Goal: Transaction & Acquisition: Subscribe to service/newsletter

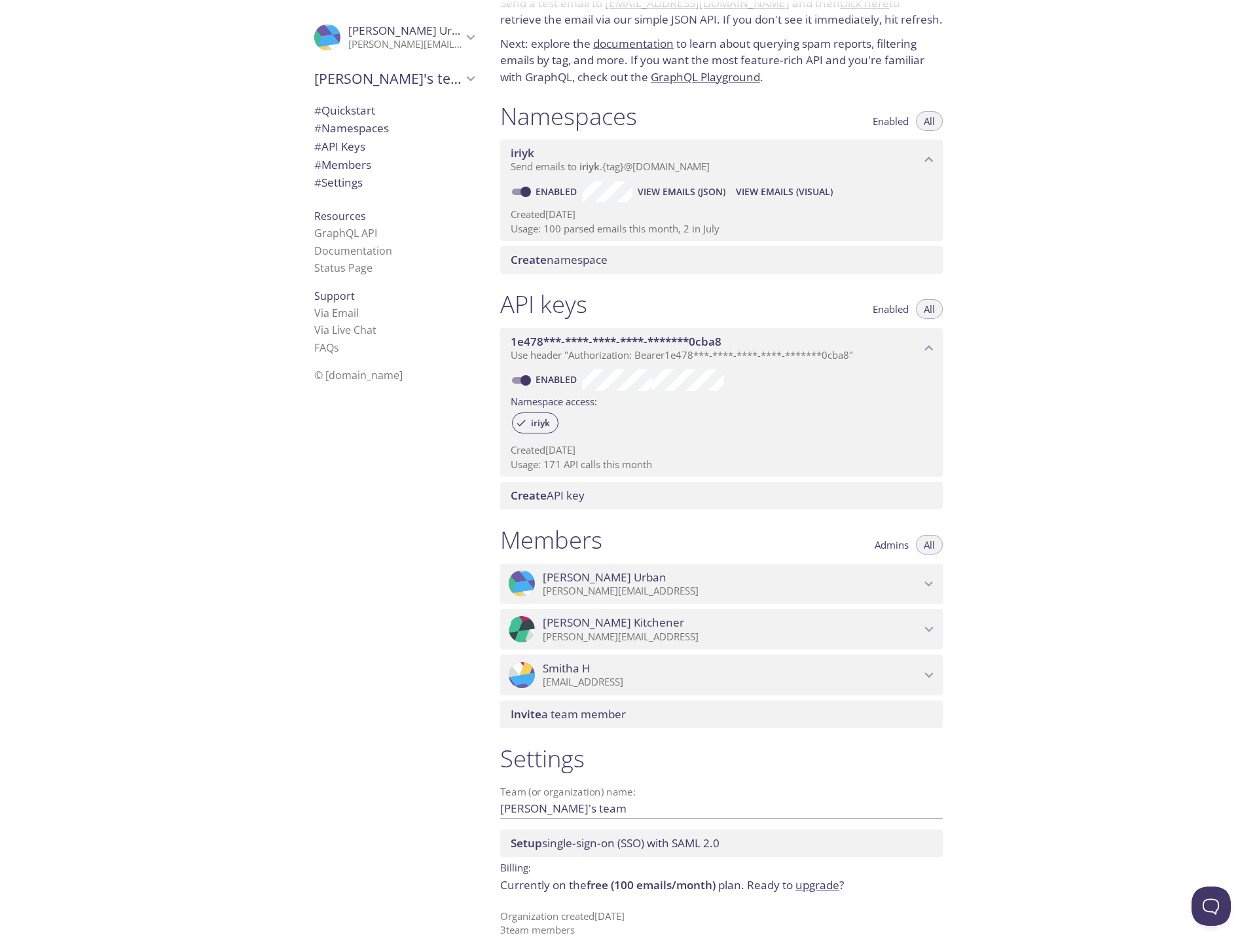
scroll to position [70, 0]
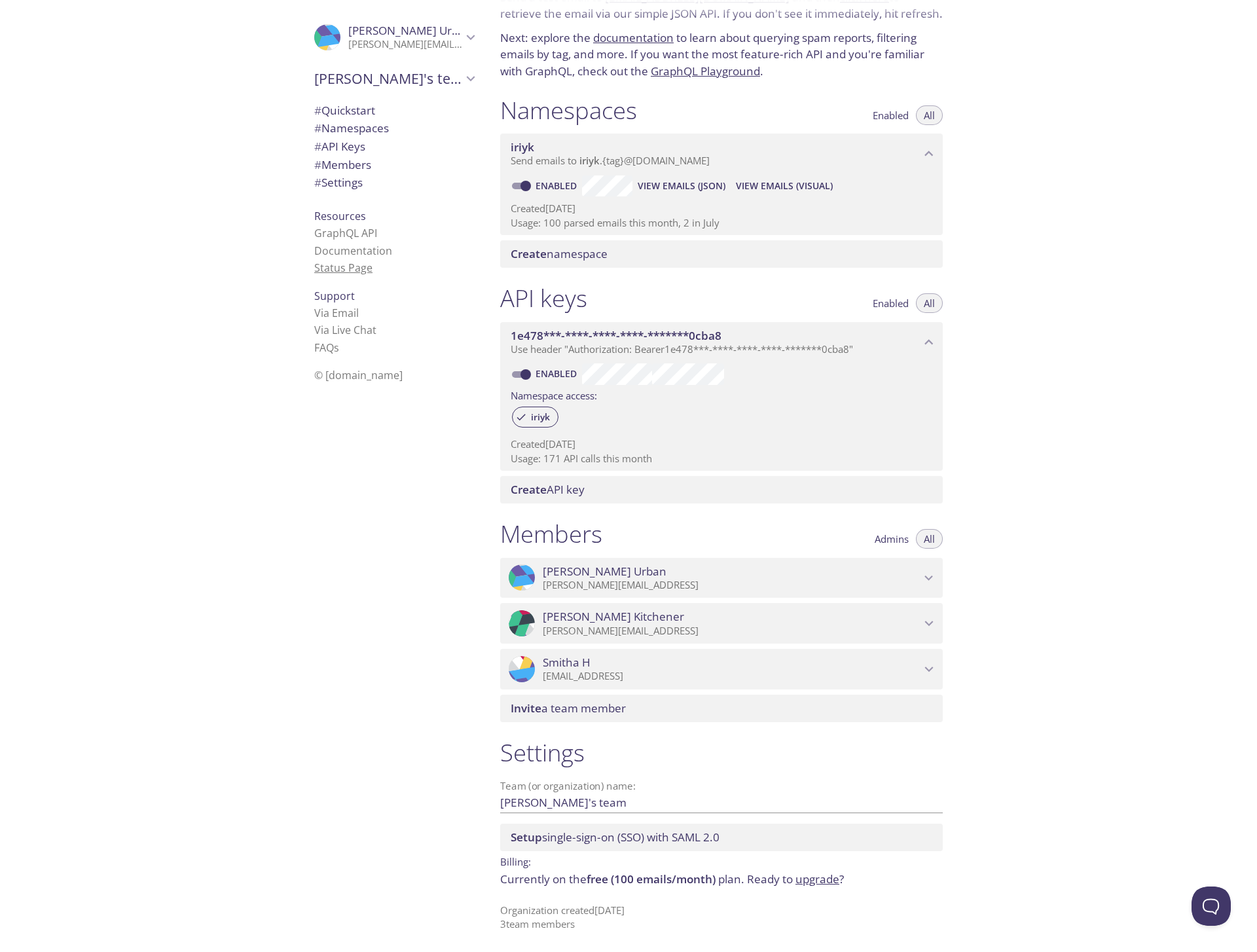
click at [344, 274] on link "Status Page" at bounding box center [343, 268] width 58 height 15
click at [1088, 274] on div "Quickstart Send a test email to iriyk.test@inbox.testmail.app and then click he…" at bounding box center [873, 476] width 767 height 952
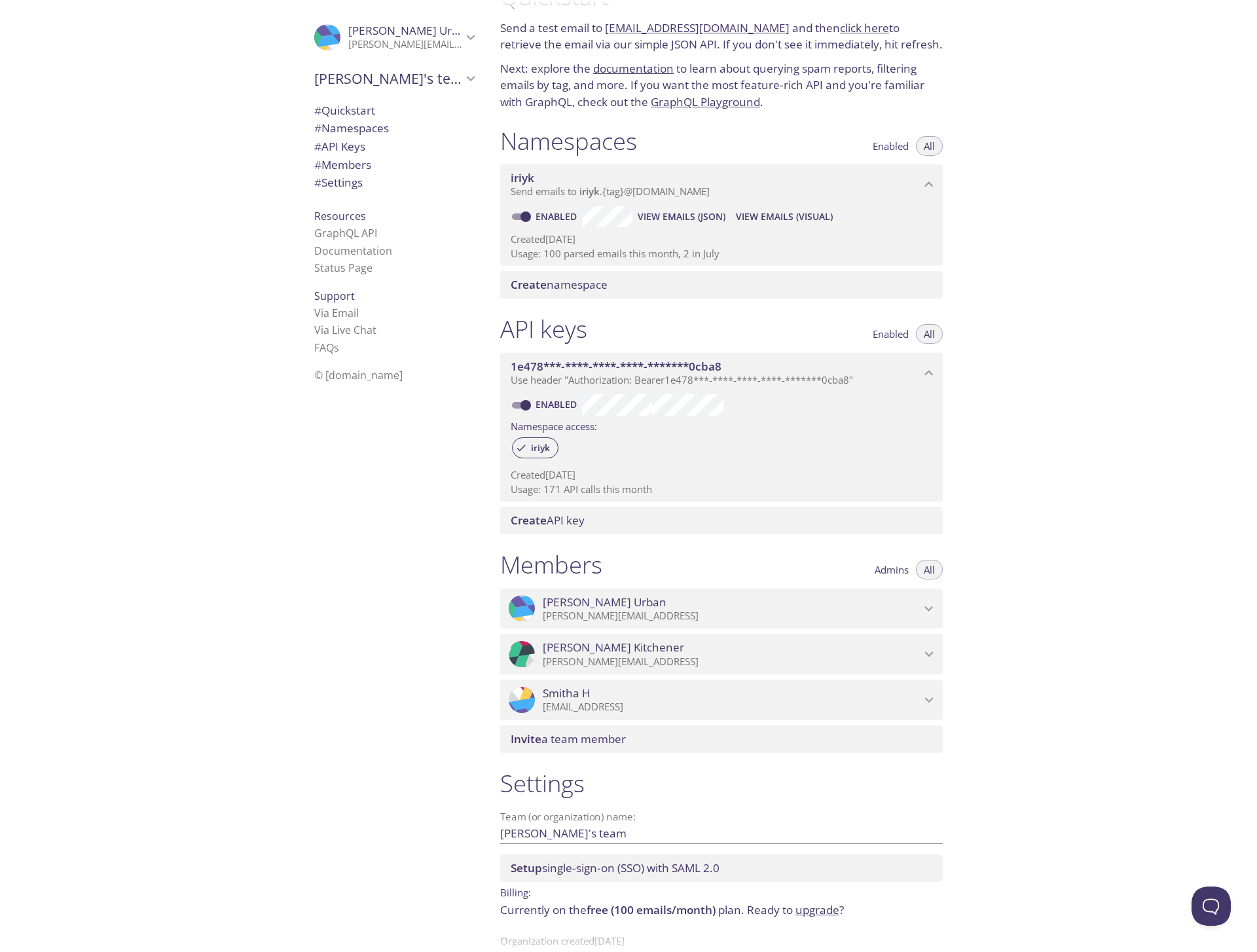
scroll to position [0, 0]
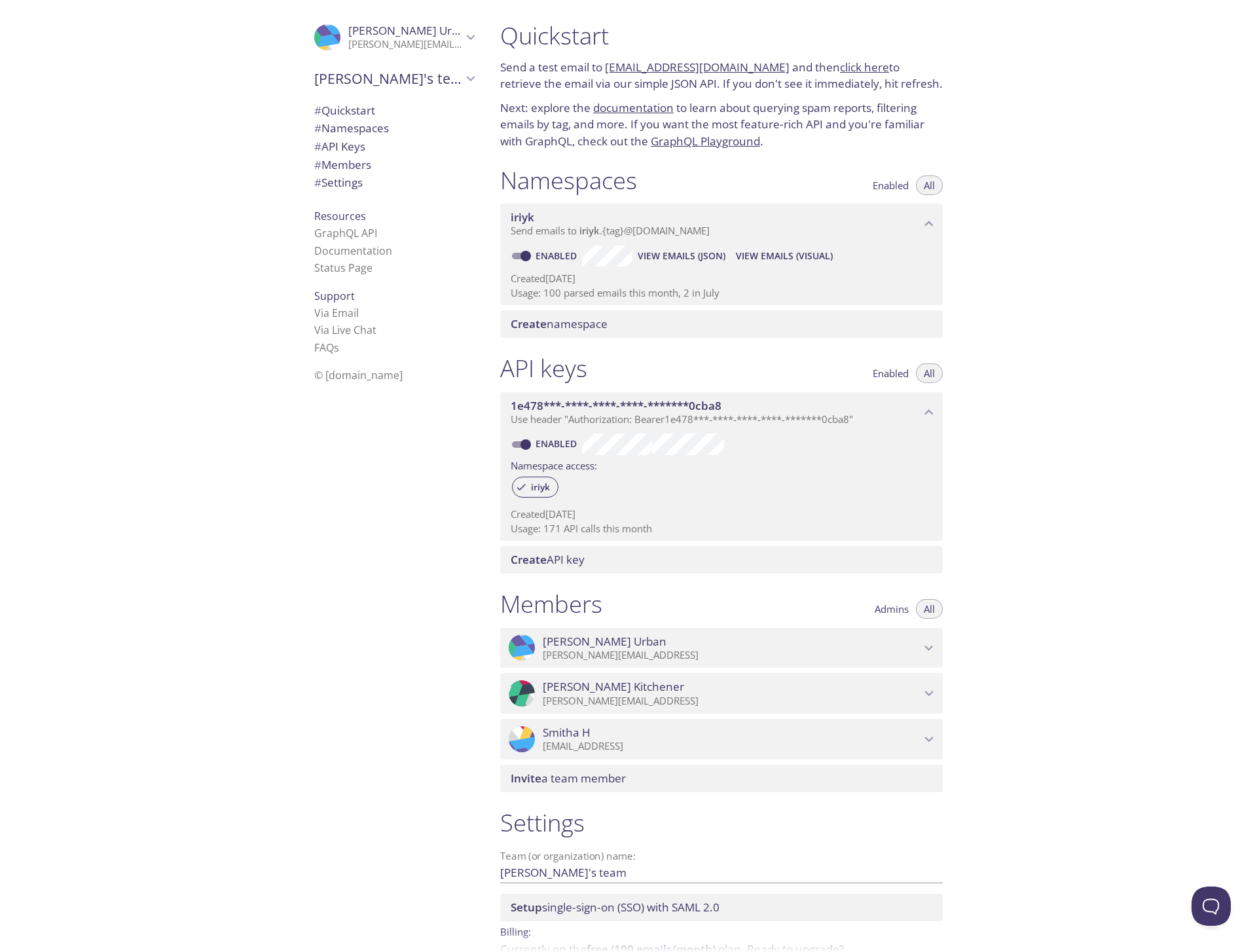
click at [678, 66] on link "[EMAIL_ADDRESS][DOMAIN_NAME]" at bounding box center [697, 67] width 185 height 15
click at [840, 66] on link "click here" at bounding box center [864, 67] width 49 height 15
drag, startPoint x: 758, startPoint y: 66, endPoint x: 605, endPoint y: 73, distance: 153.2
click at [605, 73] on p "Send a test email to iriyk.test@inbox.testmail.app and then click here to retri…" at bounding box center [721, 75] width 443 height 33
copy link "[EMAIL_ADDRESS][DOMAIN_NAME]"
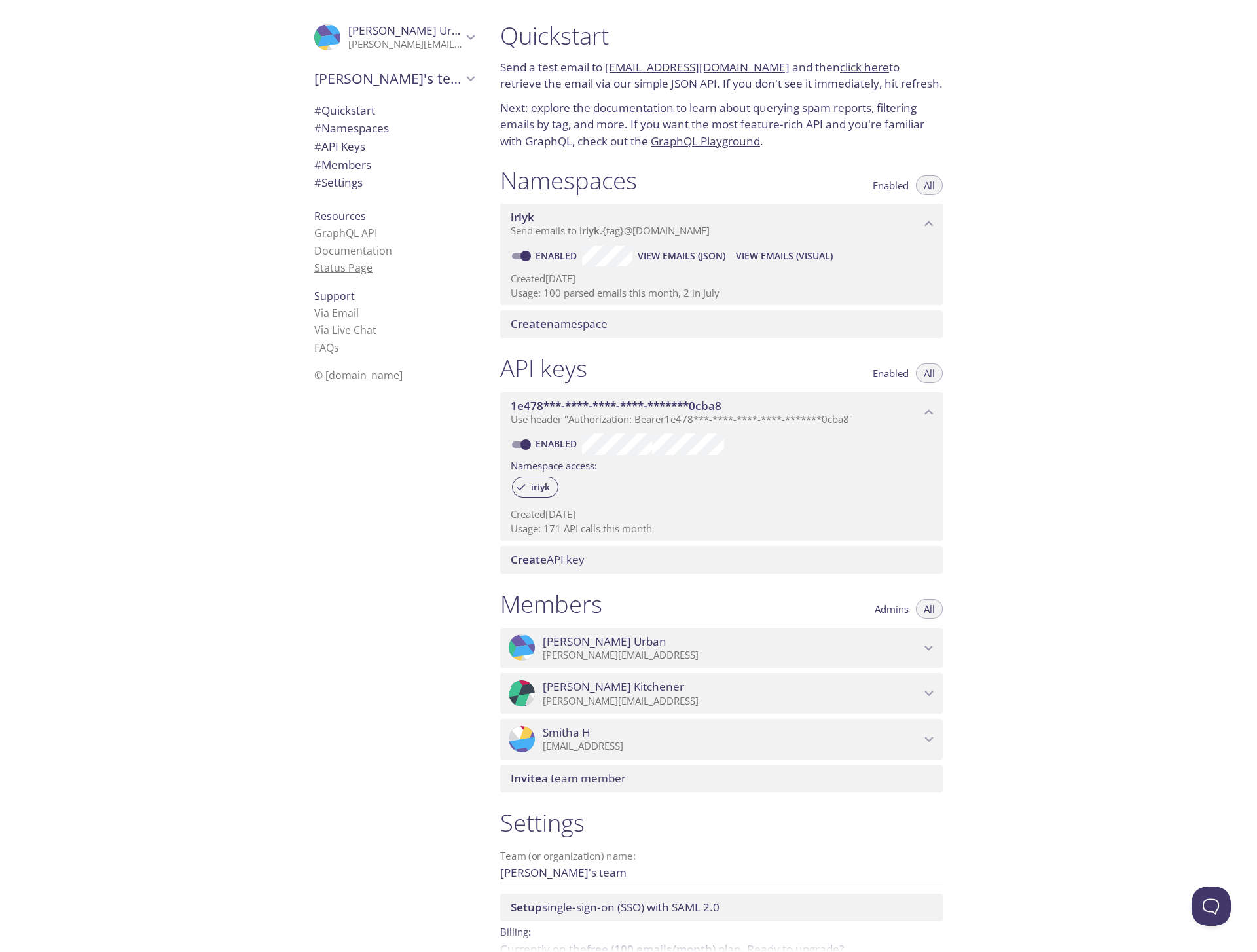
click at [333, 265] on link "Status Page" at bounding box center [343, 268] width 58 height 15
click at [354, 180] on span "# Settings" at bounding box center [338, 182] width 49 height 15
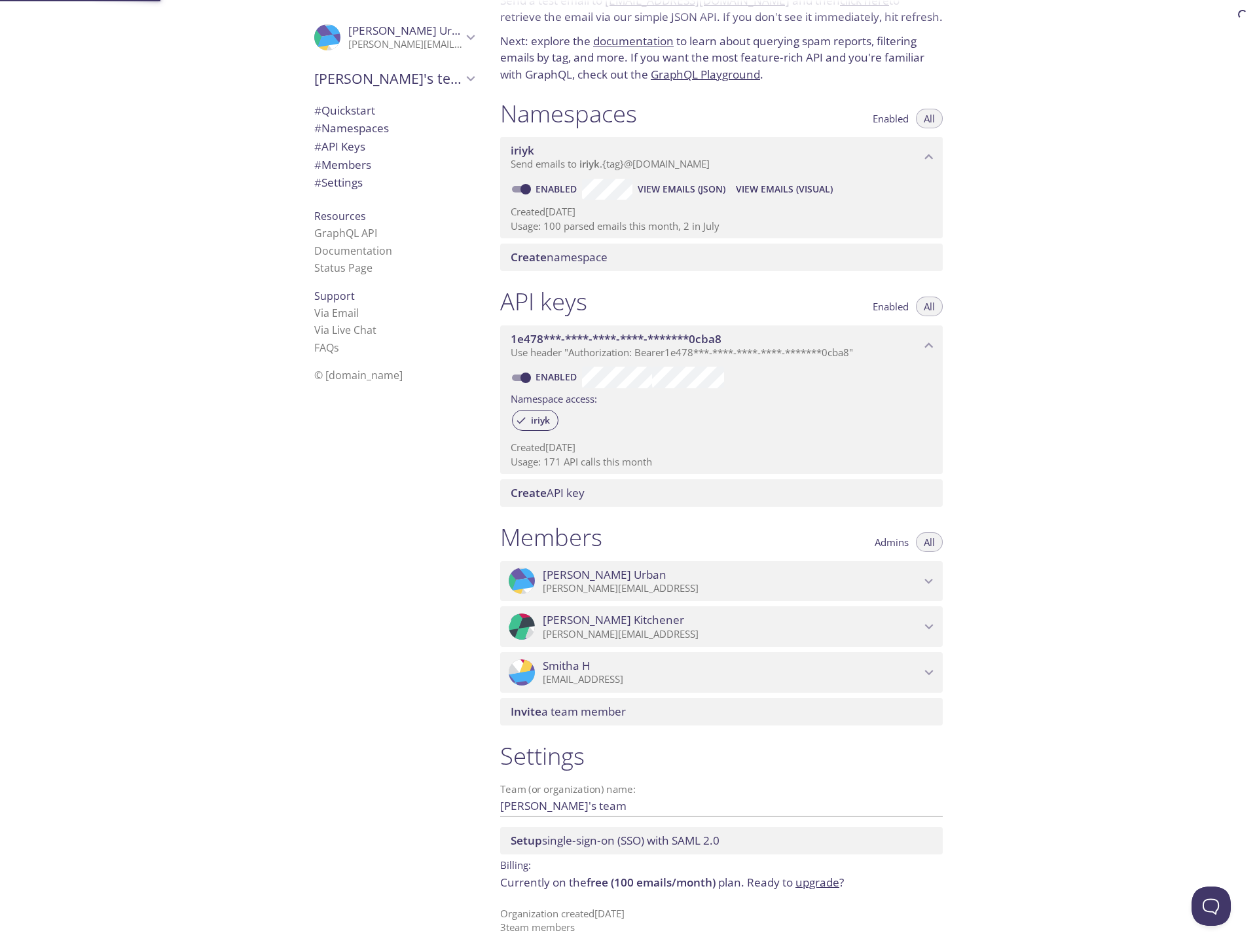
scroll to position [70, 0]
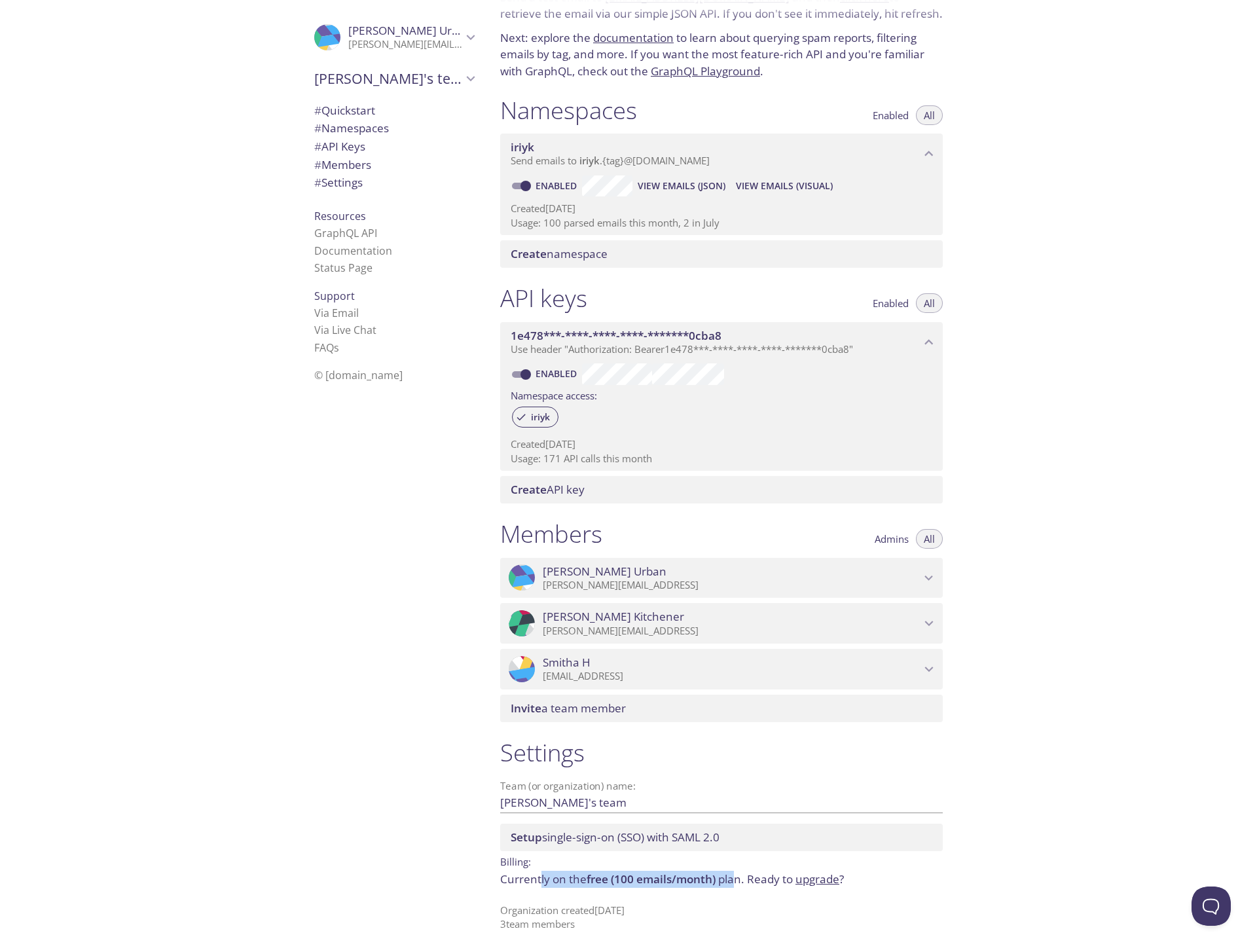
drag, startPoint x: 541, startPoint y: 882, endPoint x: 738, endPoint y: 875, distance: 197.1
click at [738, 875] on p "Currently on the free (100 emails/month) plan. Ready to upgrade ?" at bounding box center [721, 879] width 443 height 17
click at [303, 535] on div ".cls-1 { fill: #6d5ca8; } .cls-2 { fill: #3fc191; } .cls-3 { fill: #3b4752; } .…" at bounding box center [391, 476] width 197 height 952
click at [332, 529] on div ".cls-1 { fill: #6d5ca8; } .cls-2 { fill: #3fc191; } .cls-3 { fill: #3b4752; } .…" at bounding box center [391, 476] width 197 height 952
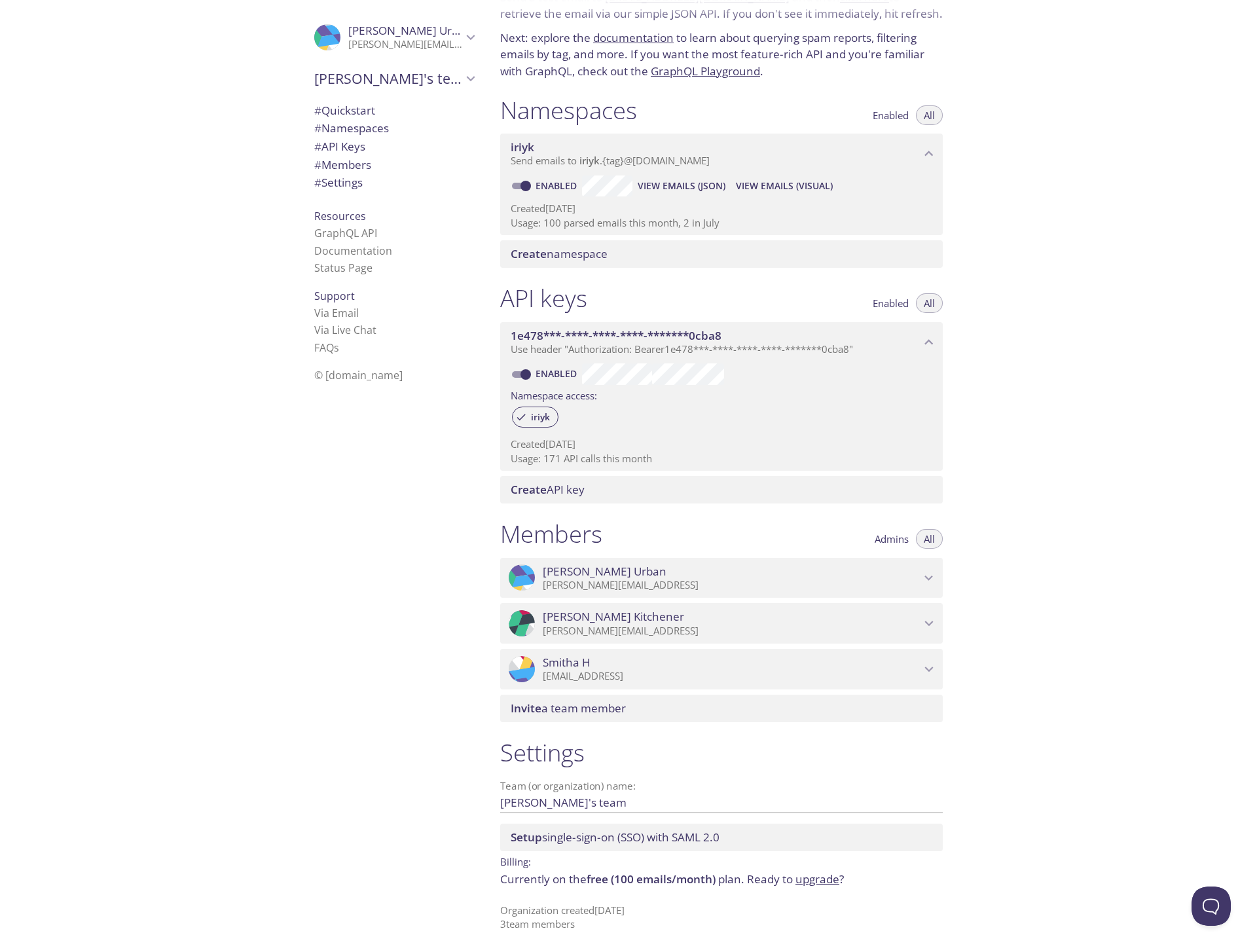
click at [806, 882] on link "upgrade" at bounding box center [817, 878] width 44 height 15
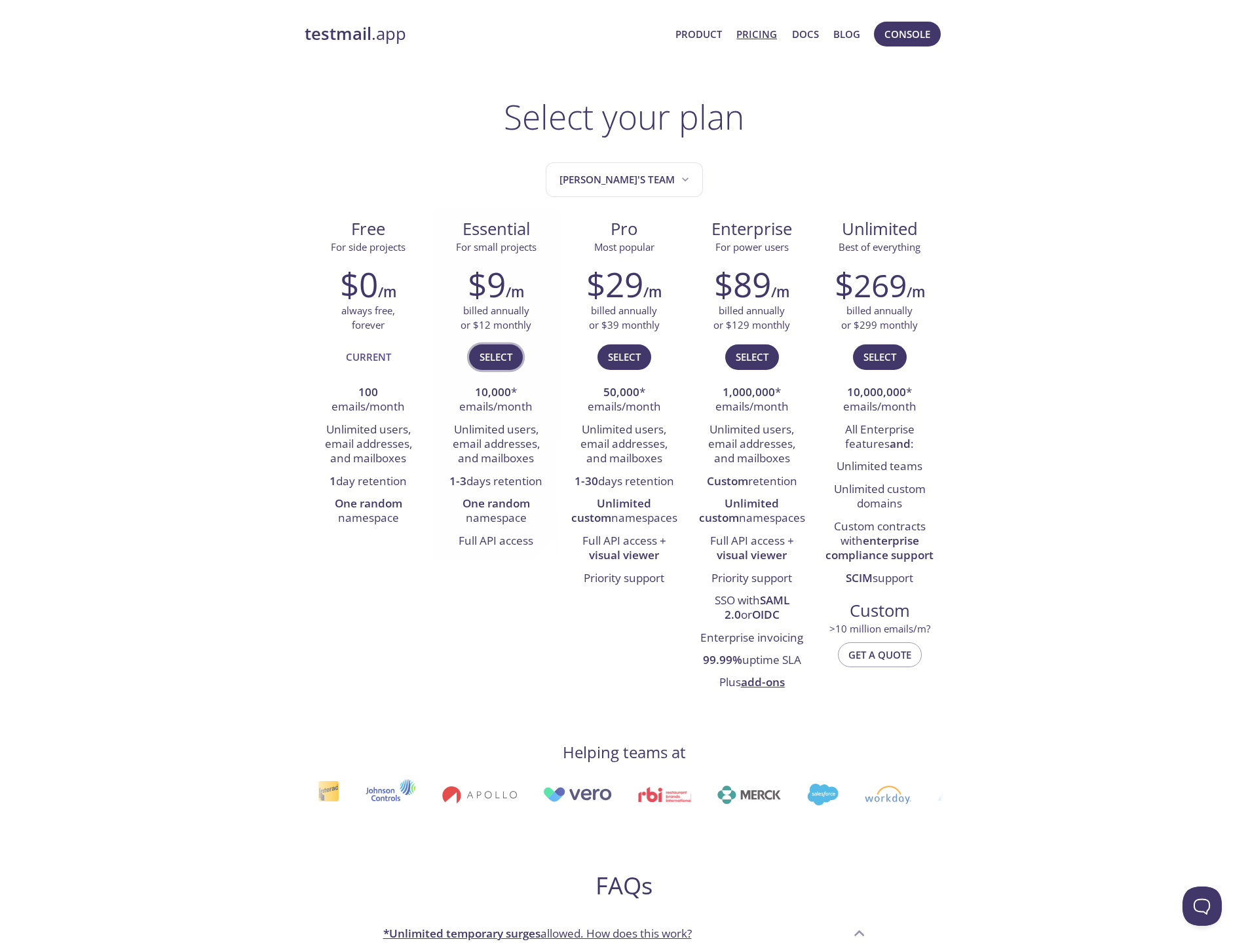
click at [494, 357] on span "Select" at bounding box center [496, 356] width 32 height 17
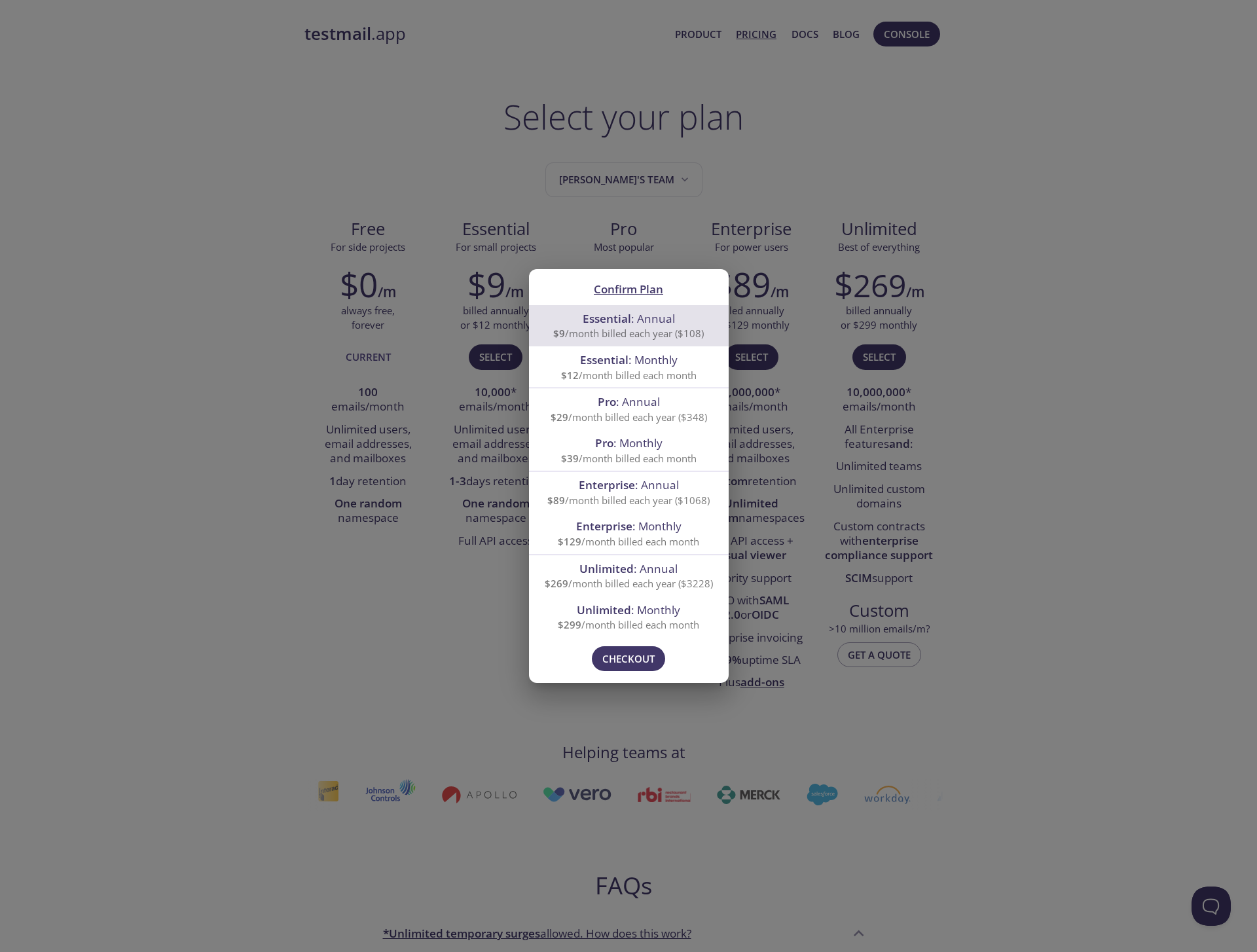
click at [609, 322] on span "Essential" at bounding box center [607, 318] width 49 height 15
click at [625, 656] on span "Checkout" at bounding box center [628, 658] width 53 height 17
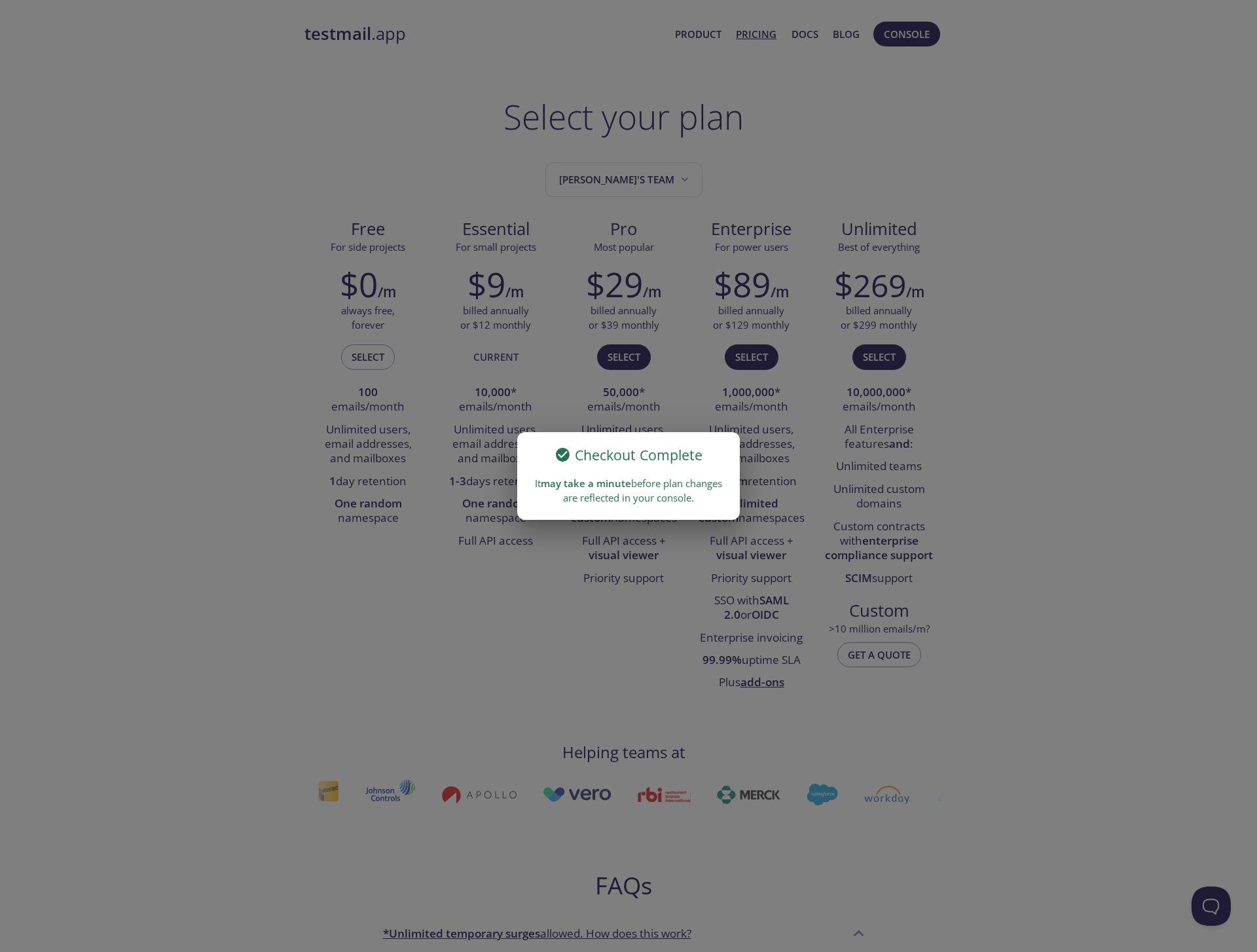
click at [895, 84] on div "Checkout Complete It may take a minute before plan changes are reflected in you…" at bounding box center [628, 476] width 1257 height 952
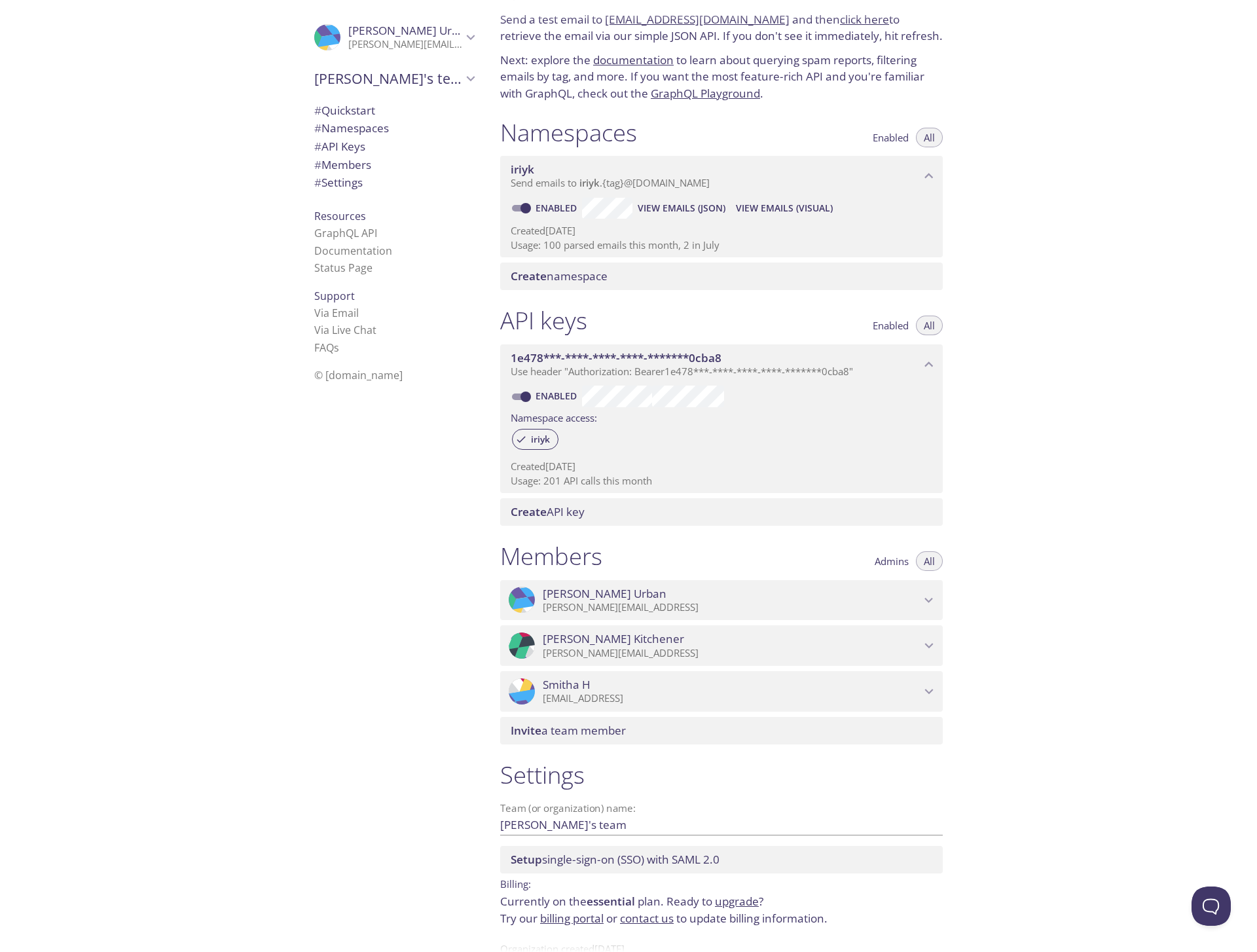
scroll to position [87, 0]
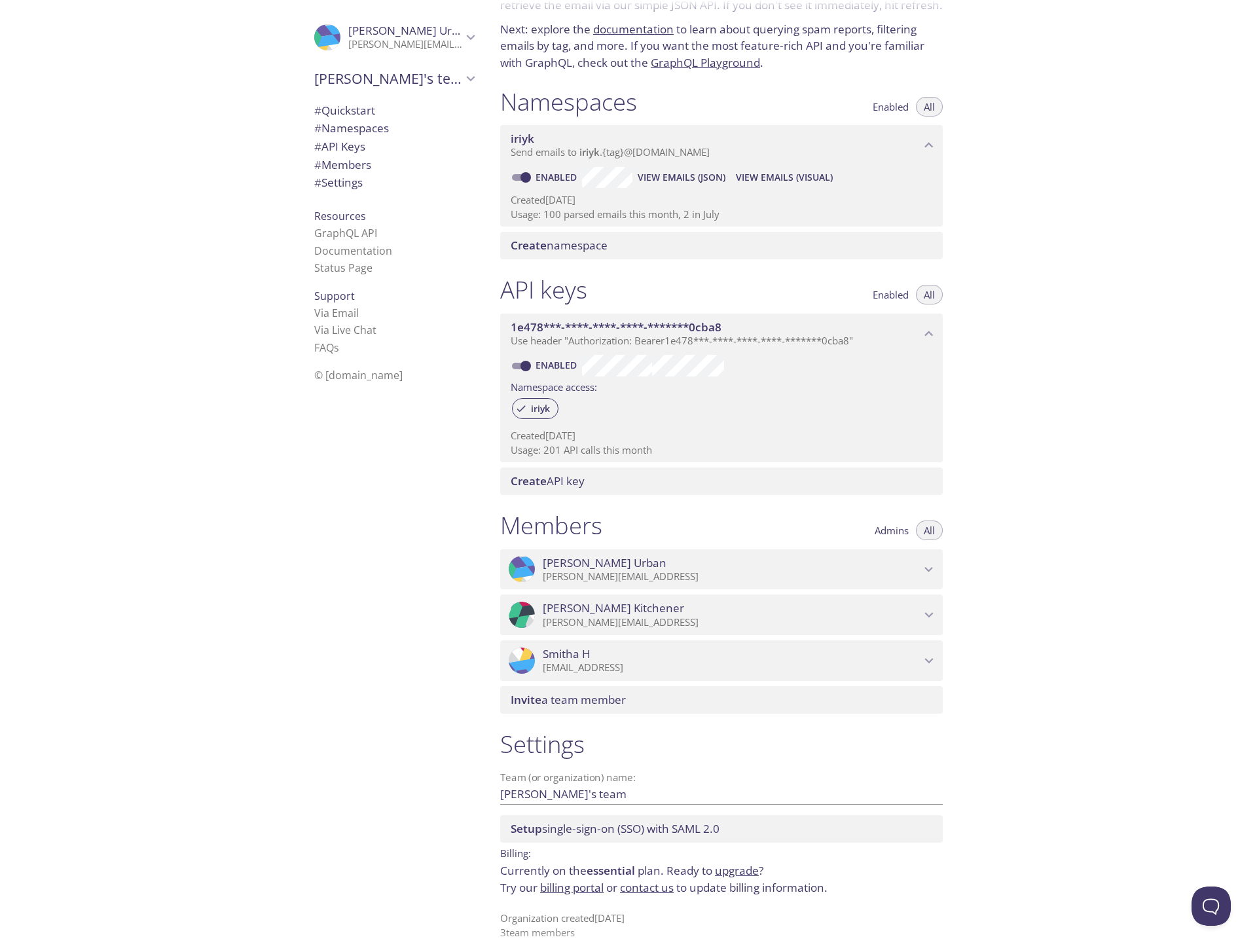
scroll to position [87, 0]
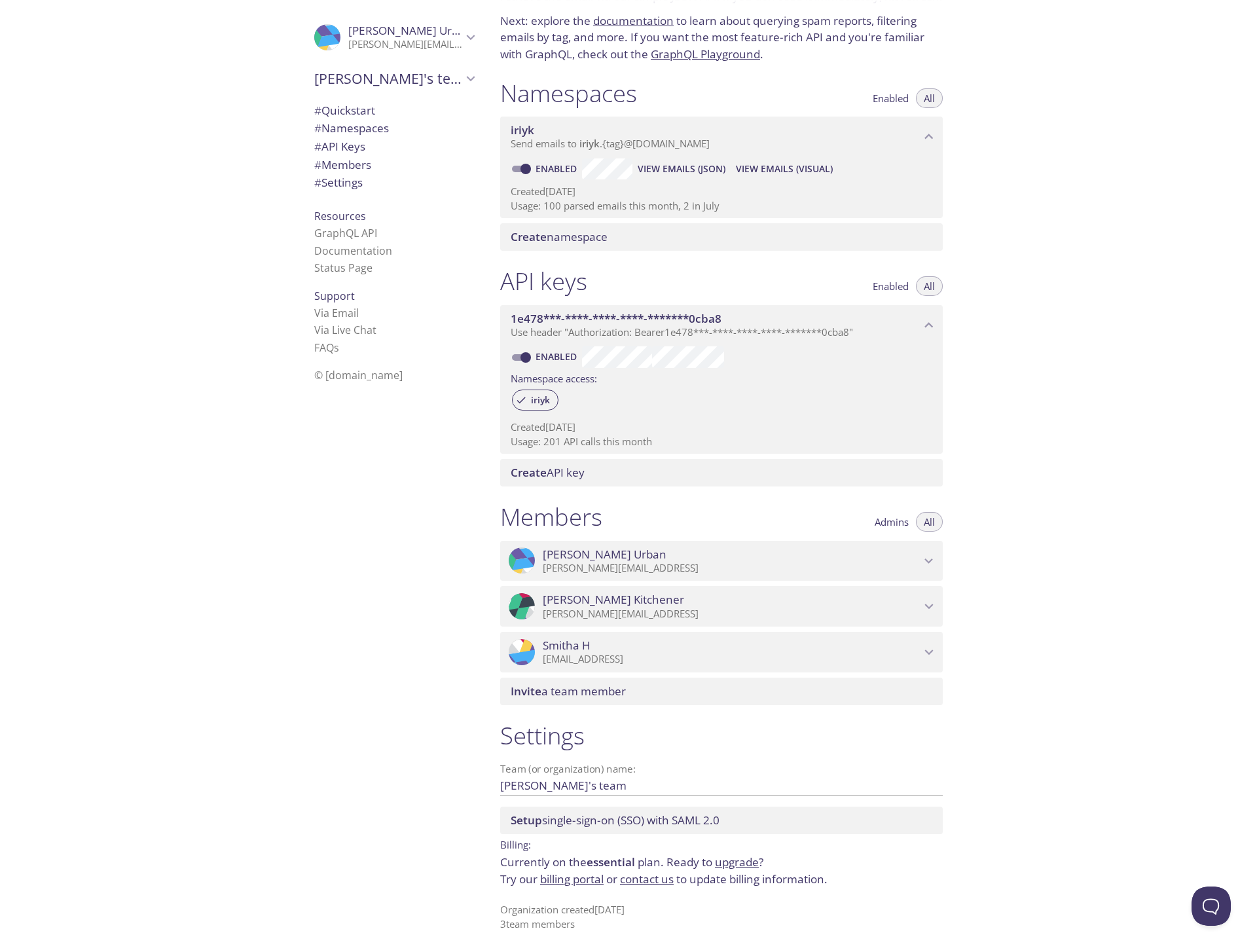
click at [570, 881] on link "billing portal" at bounding box center [571, 878] width 63 height 15
